Goal: Task Accomplishment & Management: Use online tool/utility

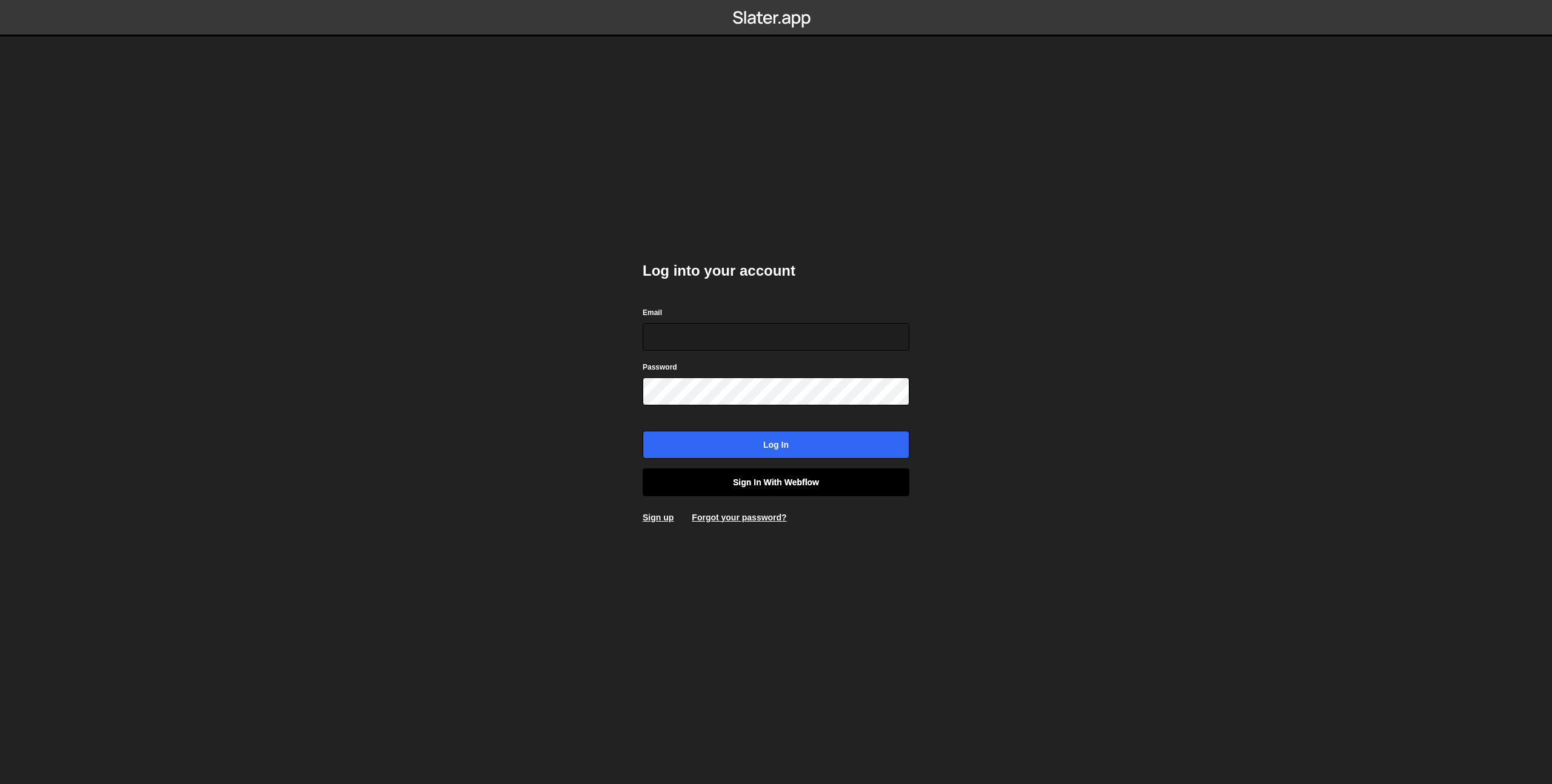
click at [765, 483] on link "Sign in with Webflow" at bounding box center [775, 482] width 266 height 28
click at [722, 338] on input "Email" at bounding box center [775, 336] width 266 height 28
click at [692, 545] on div "Log into your account Email Password Log in Sign in with Webflow Sign up Forgot…" at bounding box center [776, 392] width 303 height 784
click at [769, 446] on input "Log in" at bounding box center [775, 444] width 266 height 28
click at [676, 336] on input "Email" at bounding box center [775, 336] width 266 height 28
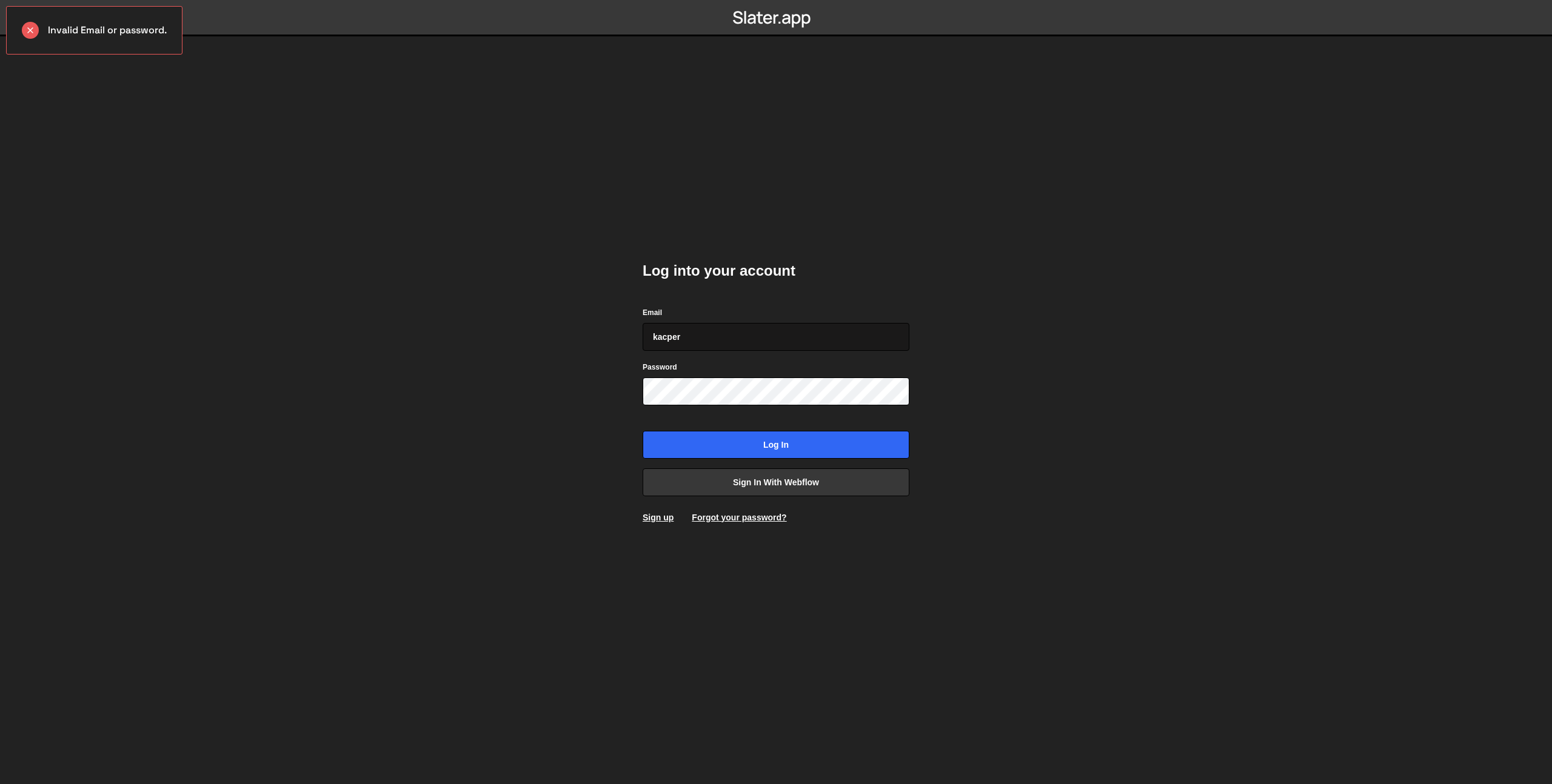
type input "[EMAIL_ADDRESS][DOMAIN_NAME]"
click at [642, 431] on input "Log in" at bounding box center [775, 444] width 266 height 28
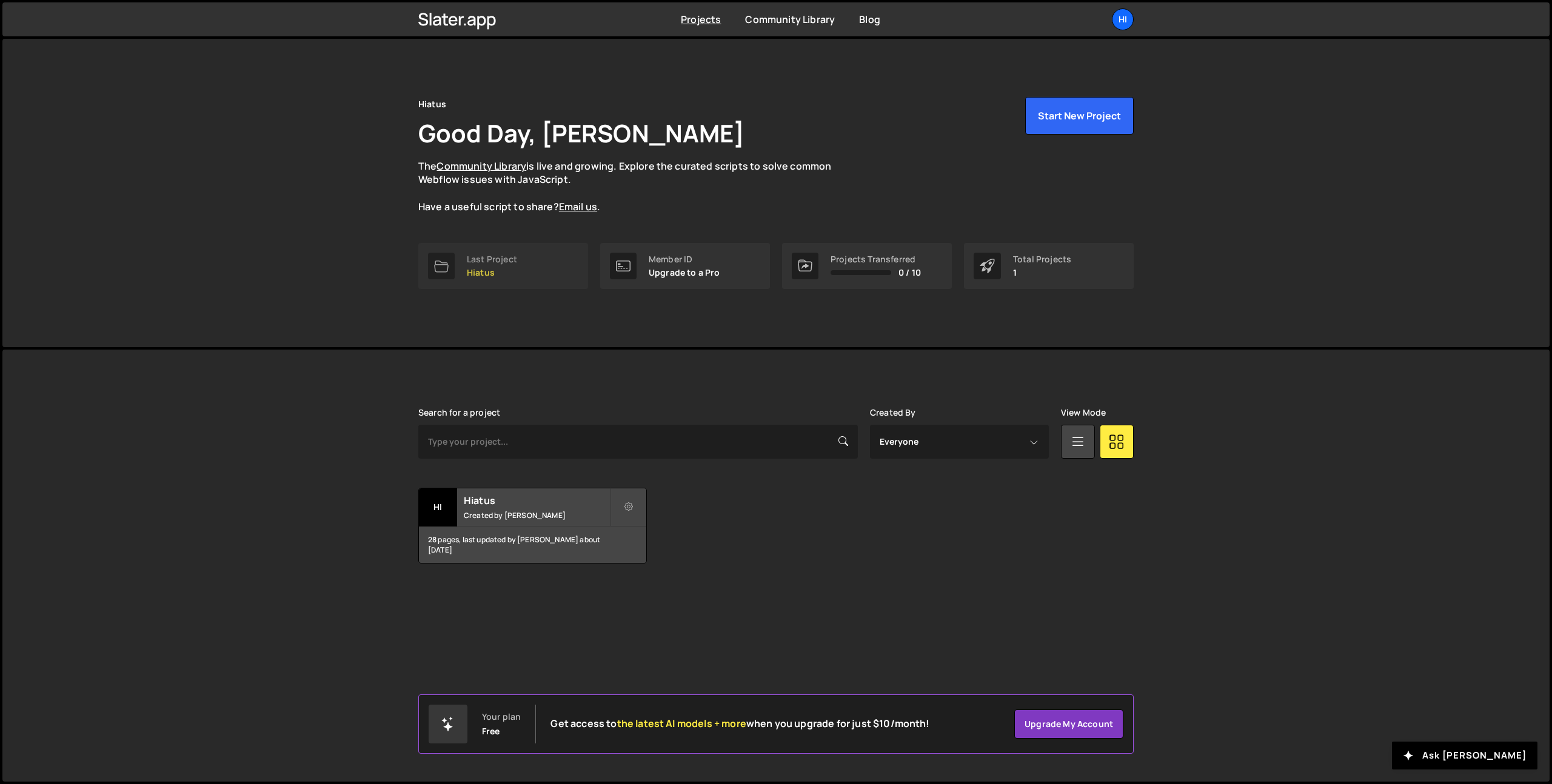
click at [525, 276] on link "Last Project Hiatus" at bounding box center [503, 266] width 170 height 46
click at [768, 16] on link "Community Library" at bounding box center [789, 19] width 90 height 13
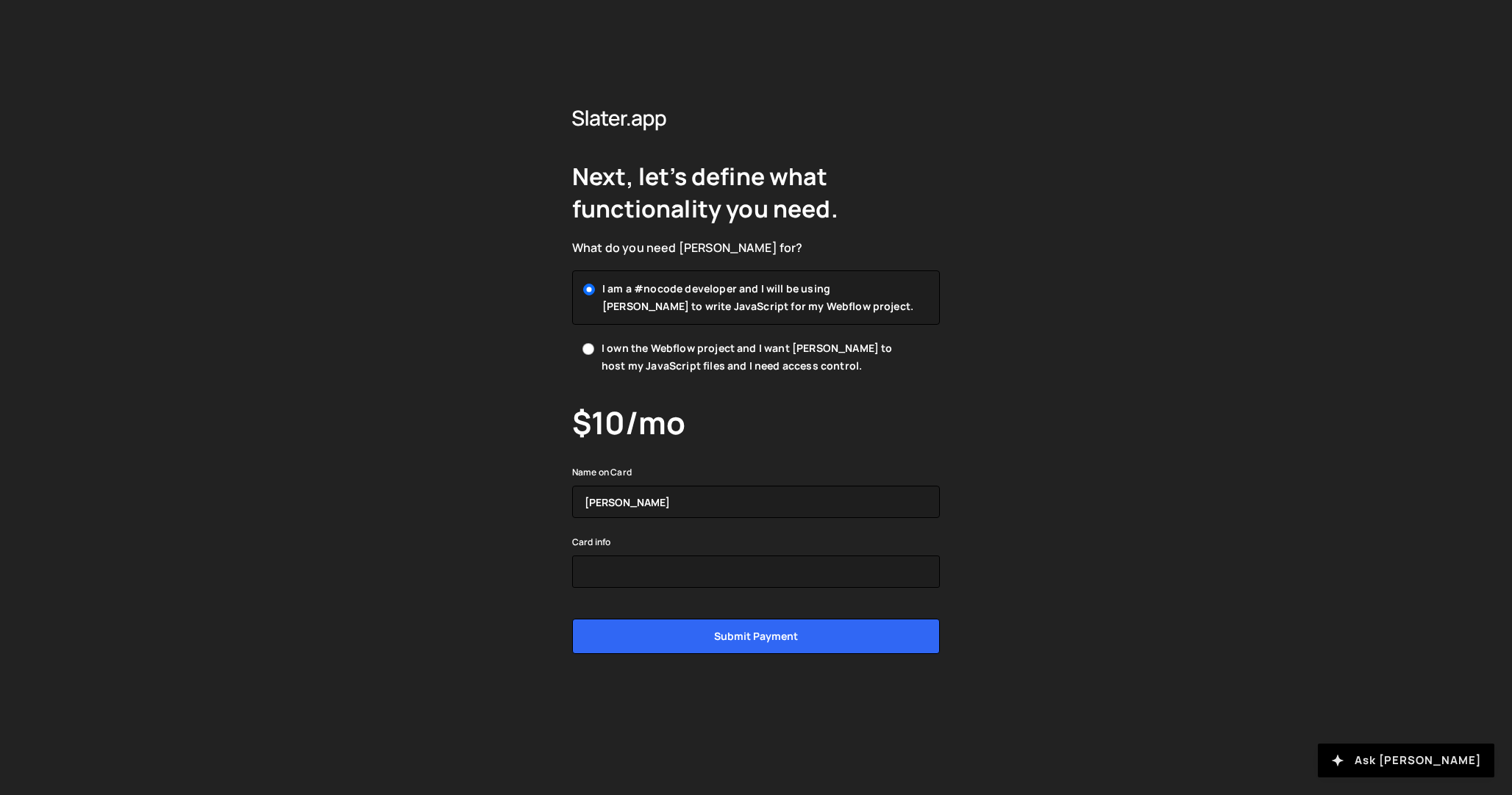
click at [1435, 766] on button "Ask [PERSON_NAME]" at bounding box center [1406, 760] width 177 height 33
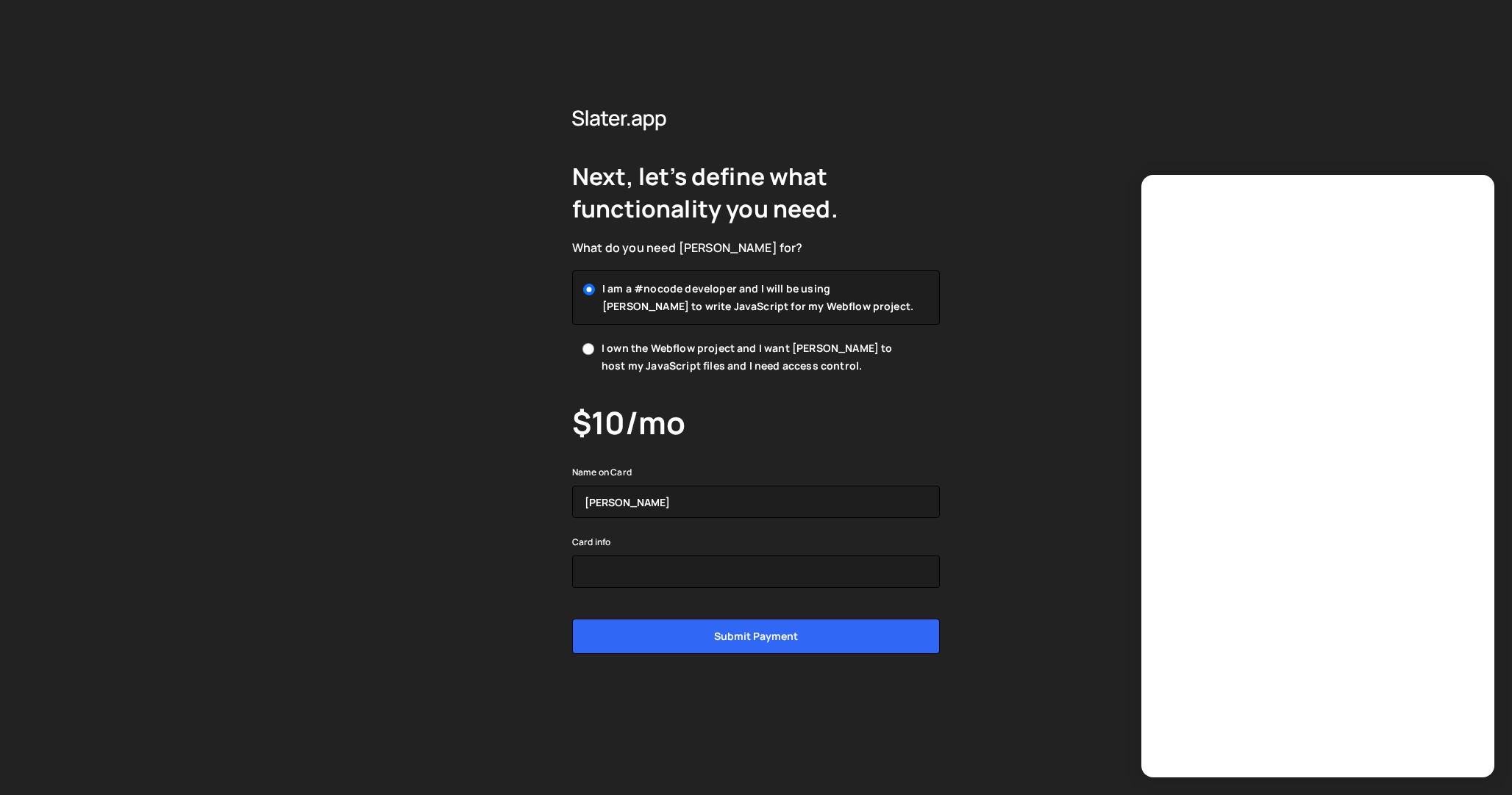
click at [1110, 480] on div "Next, let’s define what functionality you need. What do you need Slater for? I …" at bounding box center [756, 398] width 1512 height 795
